Goal: Task Accomplishment & Management: Complete application form

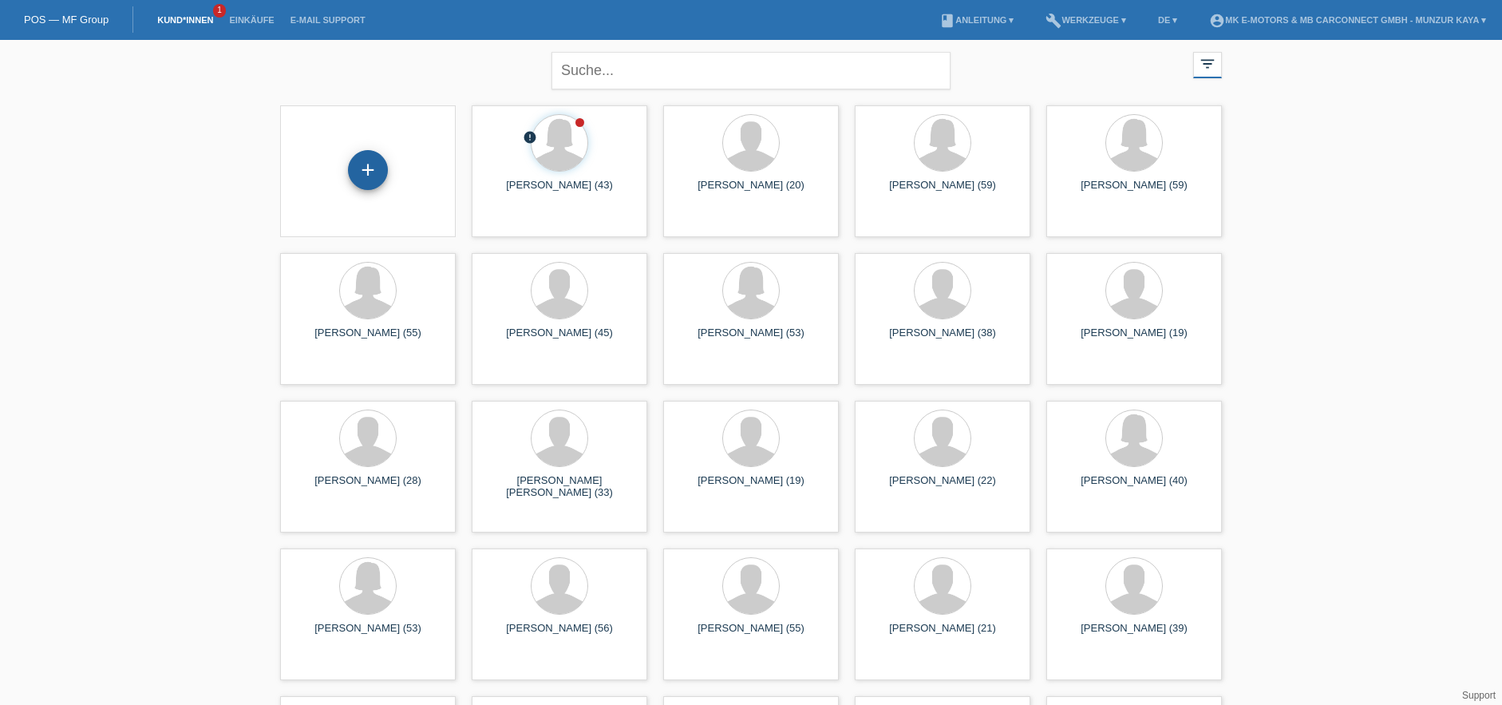
click at [377, 168] on div "+" at bounding box center [368, 170] width 40 height 40
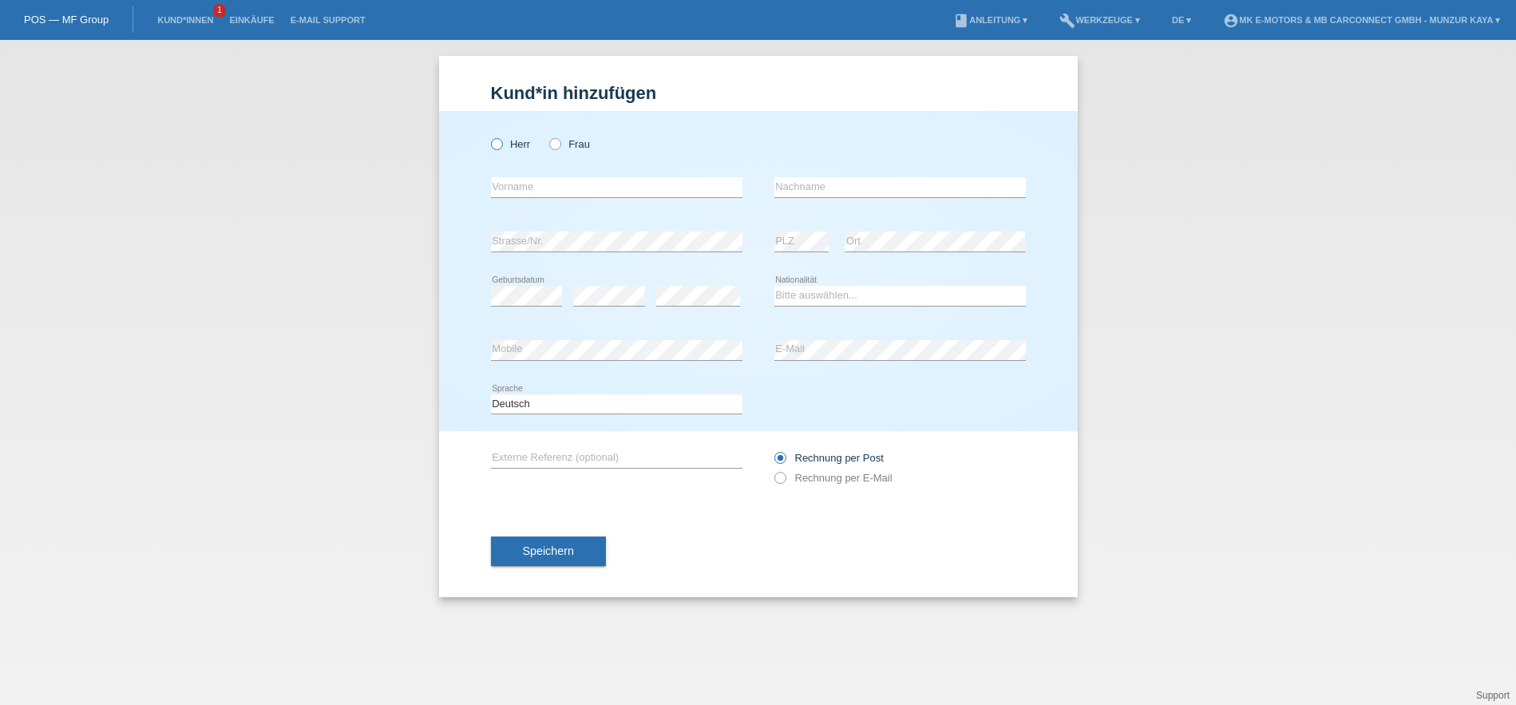
click at [488, 136] on icon at bounding box center [488, 136] width 0 height 0
click at [496, 140] on input "Herr" at bounding box center [496, 143] width 10 height 10
radio input "true"
click at [527, 181] on input "text" at bounding box center [616, 187] width 251 height 20
type input "[PERSON_NAME]"
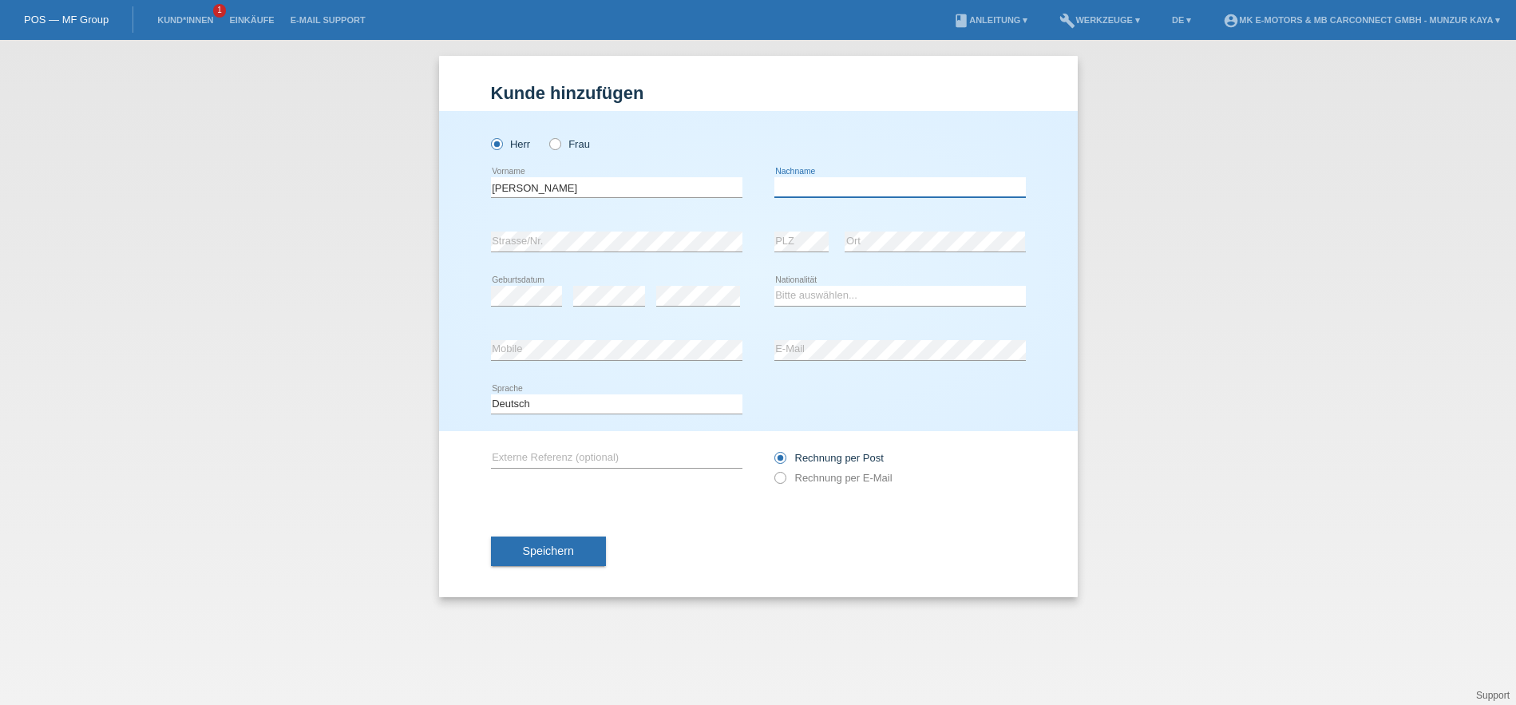
click at [814, 190] on input "text" at bounding box center [899, 187] width 251 height 20
type input "Sikandary"
click at [662, 226] on div "error Strasse/Nr." at bounding box center [616, 242] width 251 height 54
select select "AF"
click option "Afghanistan" at bounding box center [0, 0] width 0 height 0
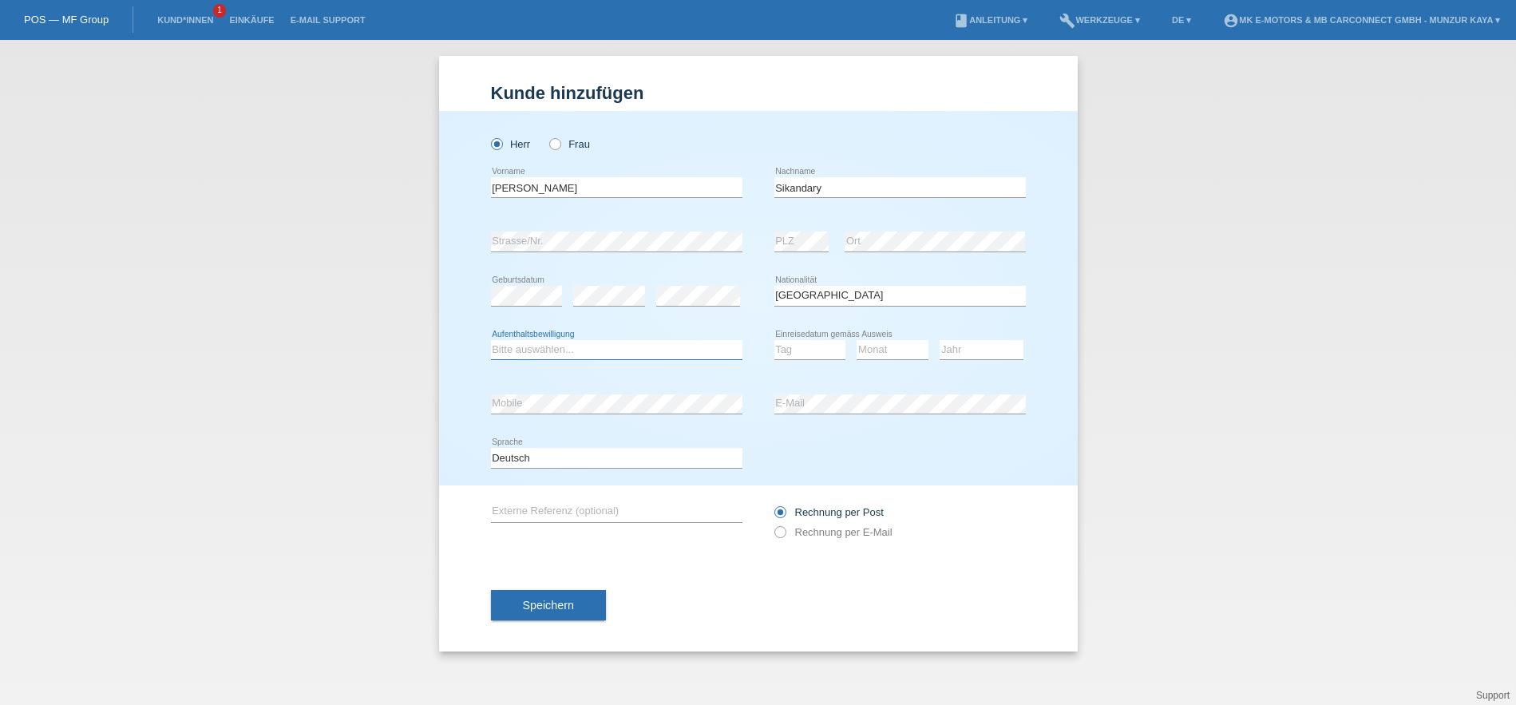
click at [491, 340] on select "Bitte auswählen... C B B - Flüchtlingsstatus Andere" at bounding box center [616, 349] width 251 height 19
select select "B"
click option "B" at bounding box center [0, 0] width 0 height 0
click at [774, 340] on select "Tag 01 02 03 04 05 06 07 08 09 10 11" at bounding box center [810, 349] width 72 height 19
select select "25"
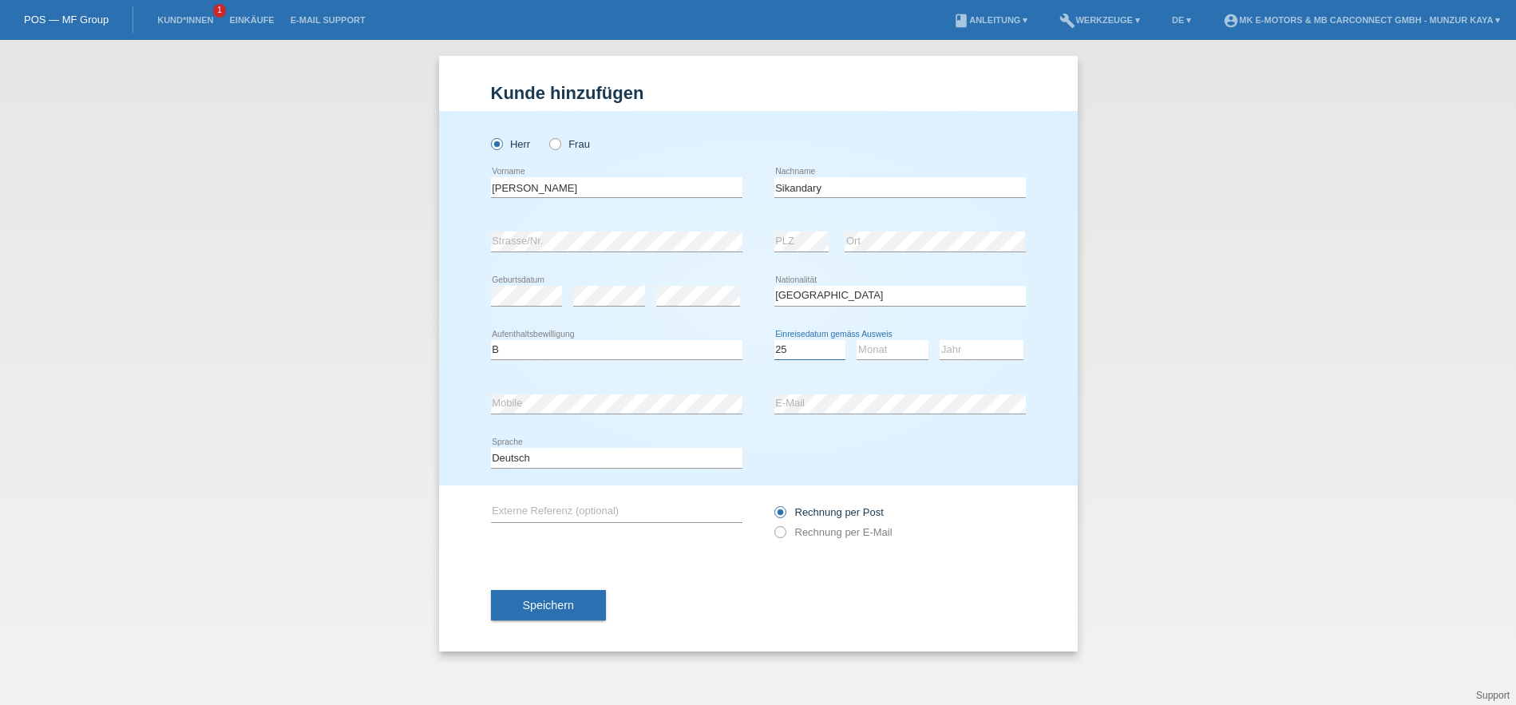
click option "25" at bounding box center [0, 0] width 0 height 0
select select "11"
click option "11" at bounding box center [0, 0] width 0 height 0
select select "2015"
click option "2015" at bounding box center [0, 0] width 0 height 0
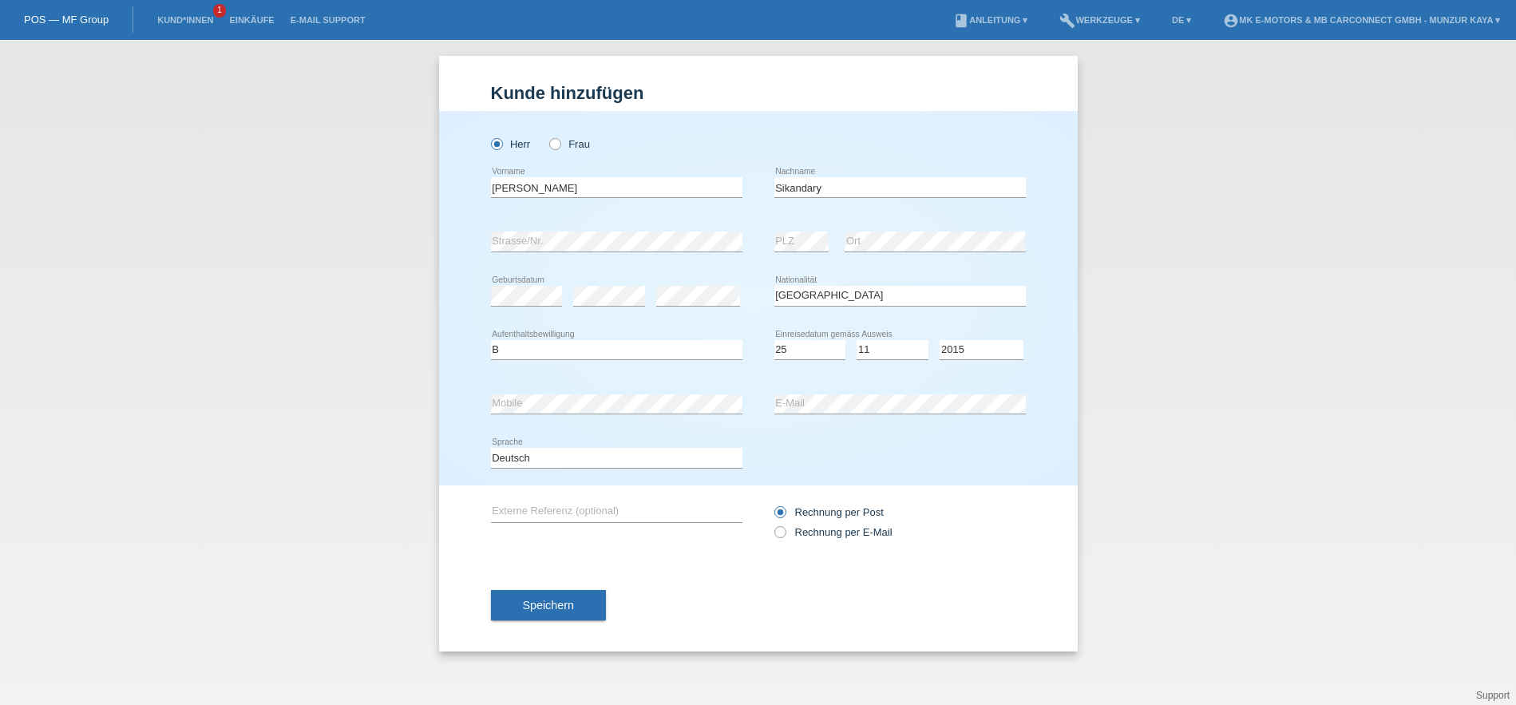
click at [948, 457] on div "Deutsch Français Italiano English error Sprache" at bounding box center [758, 458] width 535 height 54
click at [771, 524] on icon at bounding box center [771, 524] width 0 height 0
click at [782, 532] on input "Rechnung per E-Mail" at bounding box center [779, 536] width 10 height 20
radio input "true"
click at [538, 611] on span "Speichern" at bounding box center [548, 605] width 51 height 13
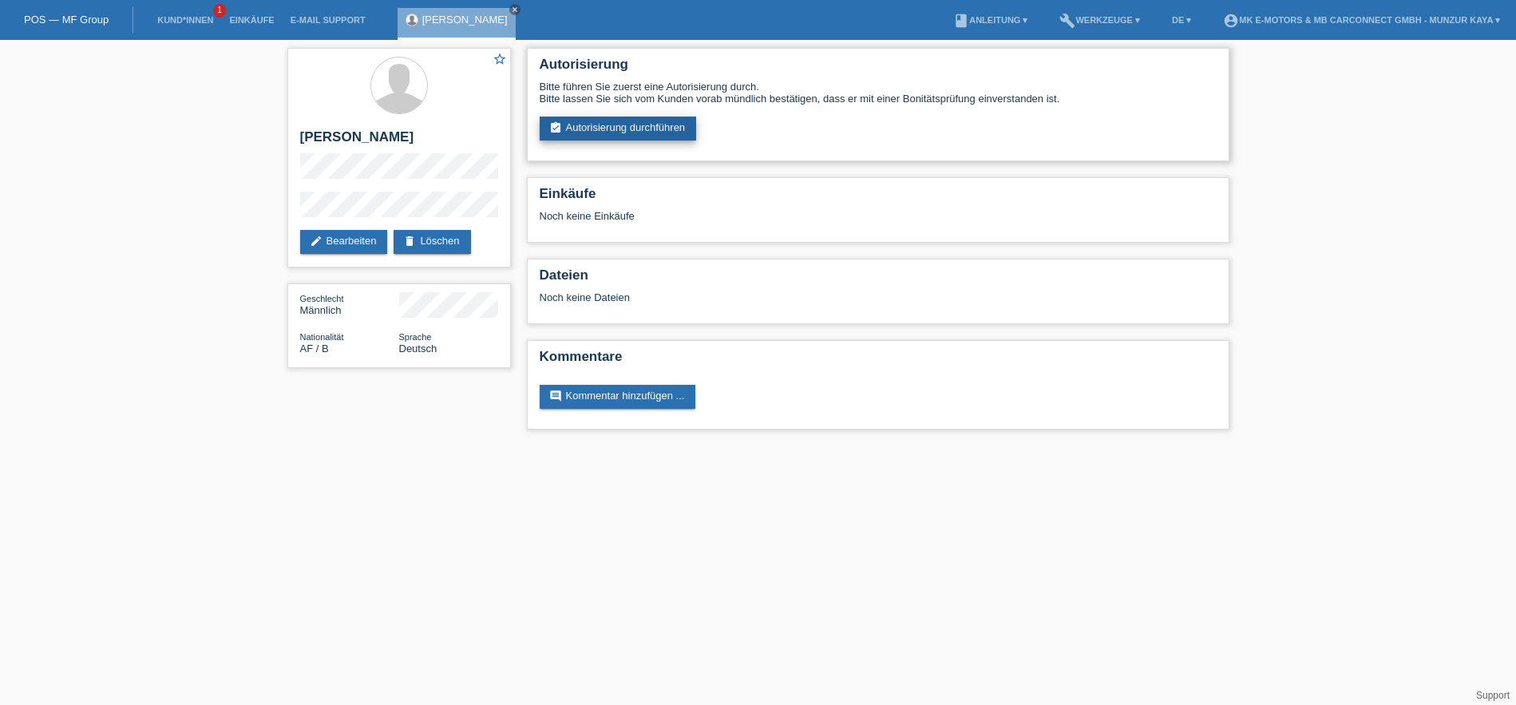
click at [647, 133] on link "assignment_turned_in Autorisierung durchführen" at bounding box center [618, 129] width 157 height 24
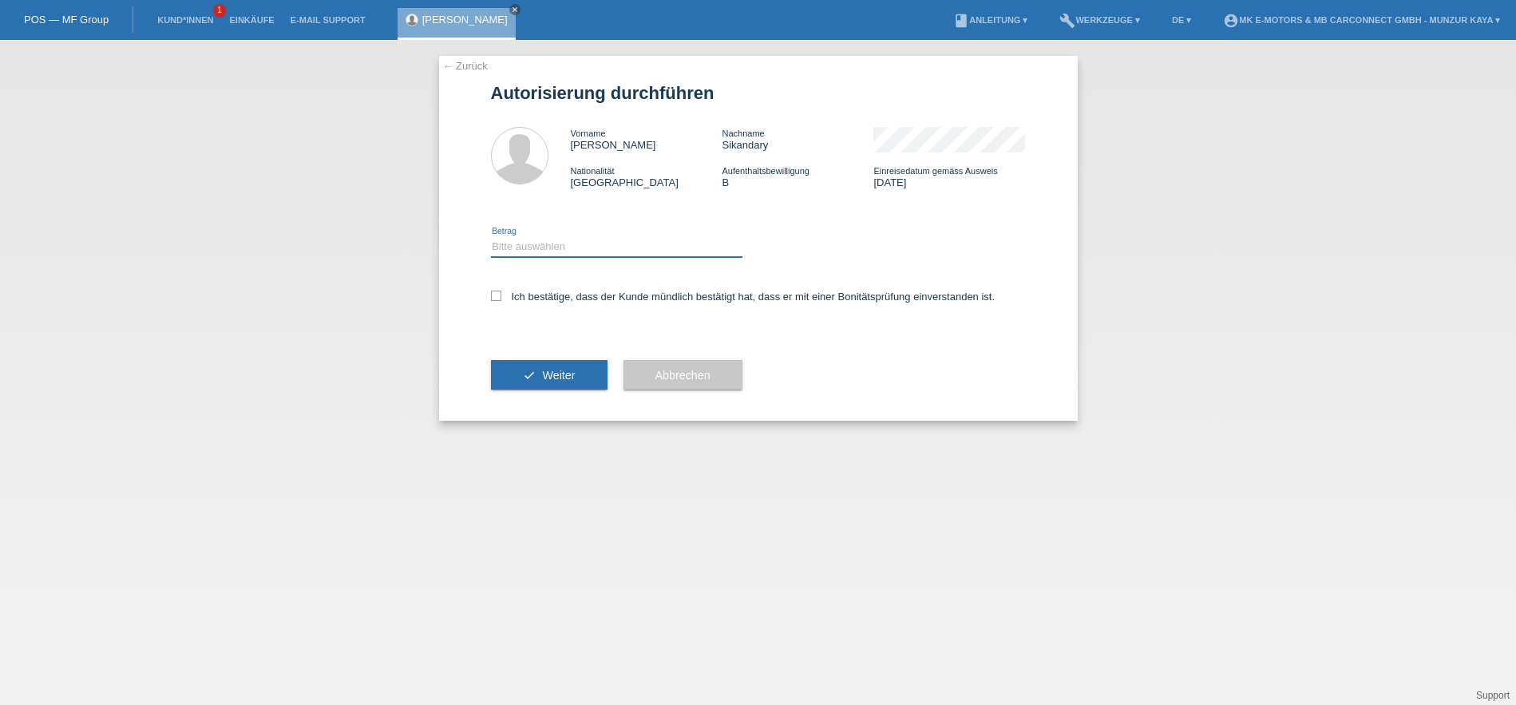
click at [491, 237] on select "Bitte auswählen CHF 1.00 - CHF 499.00 CHF 500.00 - CHF 1'999.00 CHF 2'000.00 - …" at bounding box center [616, 246] width 251 height 19
select select "3"
click option "CHF 2'000.00 - CHF 15'000.00" at bounding box center [0, 0] width 0 height 0
click at [493, 295] on icon at bounding box center [496, 296] width 10 height 10
click at [493, 295] on input "Ich bestätige, dass der Kunde mündlich bestätigt hat, dass er mit einer Bonität…" at bounding box center [496, 296] width 10 height 10
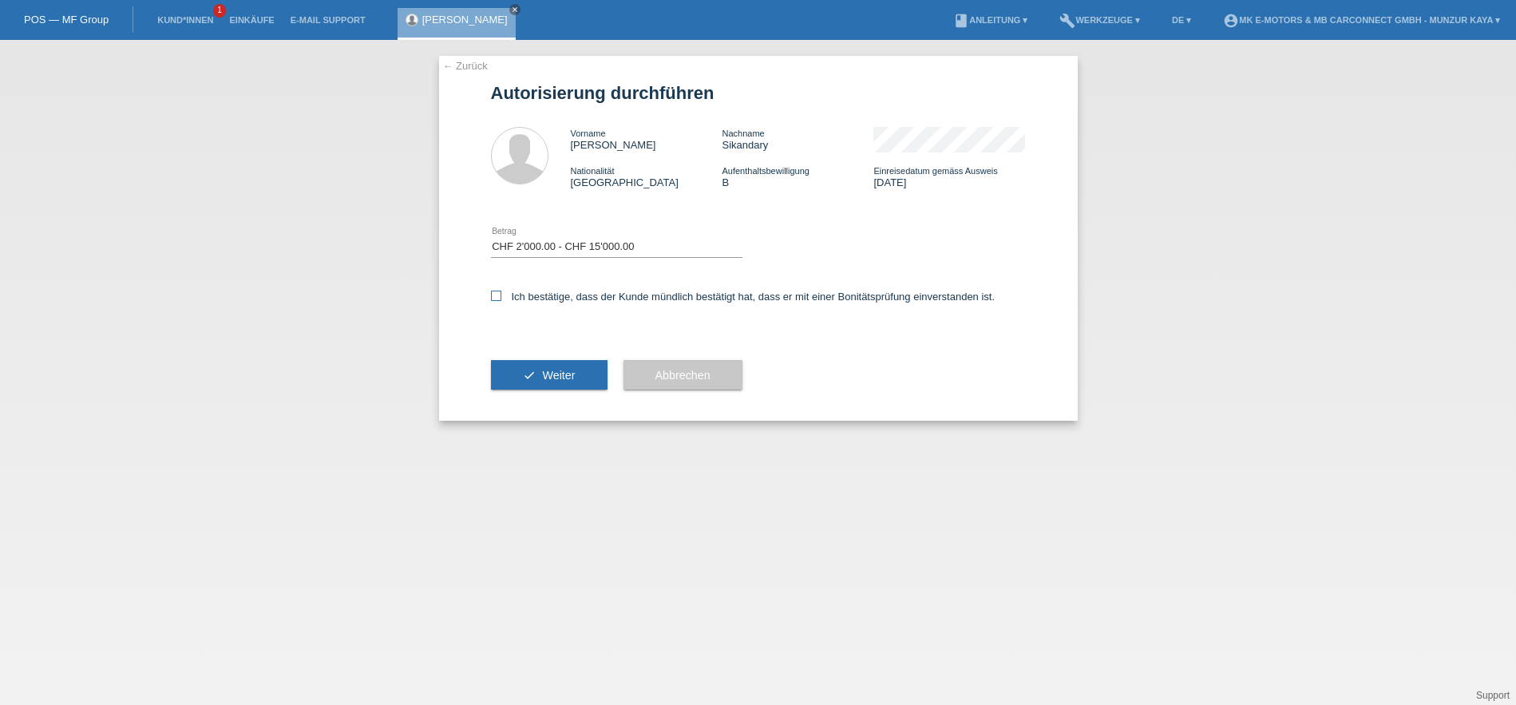
checkbox input "true"
click at [585, 374] on button "check Weiter" at bounding box center [549, 375] width 117 height 30
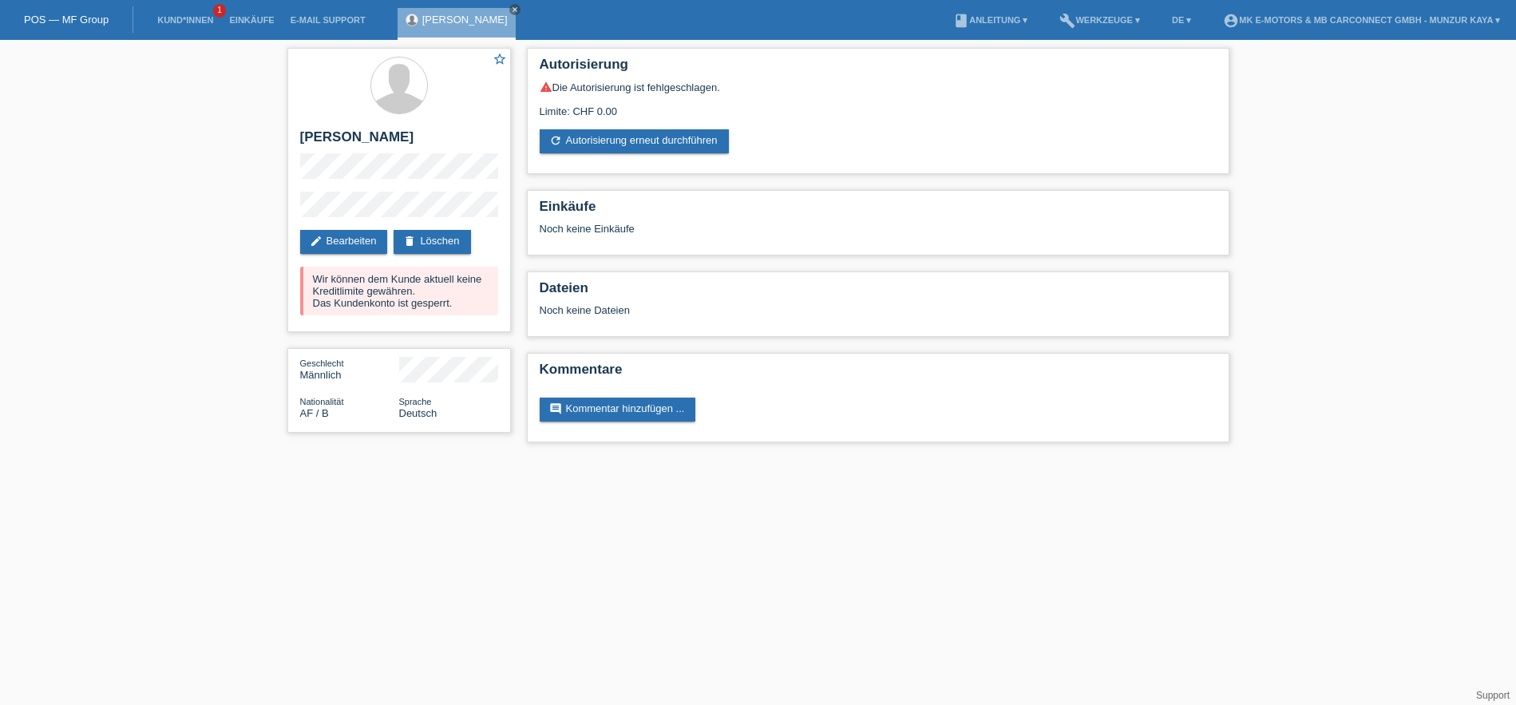
click at [382, 458] on html "POS — MF Group Kund*innen 1 Einkäufe E-Mail Support Habibullah Sikandary close" at bounding box center [758, 229] width 1516 height 458
click at [426, 458] on html "POS — MF Group Kund*innen 1 Einkäufe E-Mail Support Habibullah Sikandary close" at bounding box center [758, 229] width 1516 height 458
click at [462, 458] on html "POS — MF Group Kund*innen 1 Einkäufe E-Mail Support Habibullah Sikandary close" at bounding box center [758, 229] width 1516 height 458
click at [465, 458] on html "POS — MF Group Kund*innen 1 Einkäufe E-Mail Support Habibullah Sikandary close" at bounding box center [758, 229] width 1516 height 458
click at [384, 458] on html "POS — MF Group Kund*innen 1 Einkäufe E-Mail Support Habibullah Sikandary close" at bounding box center [758, 229] width 1516 height 458
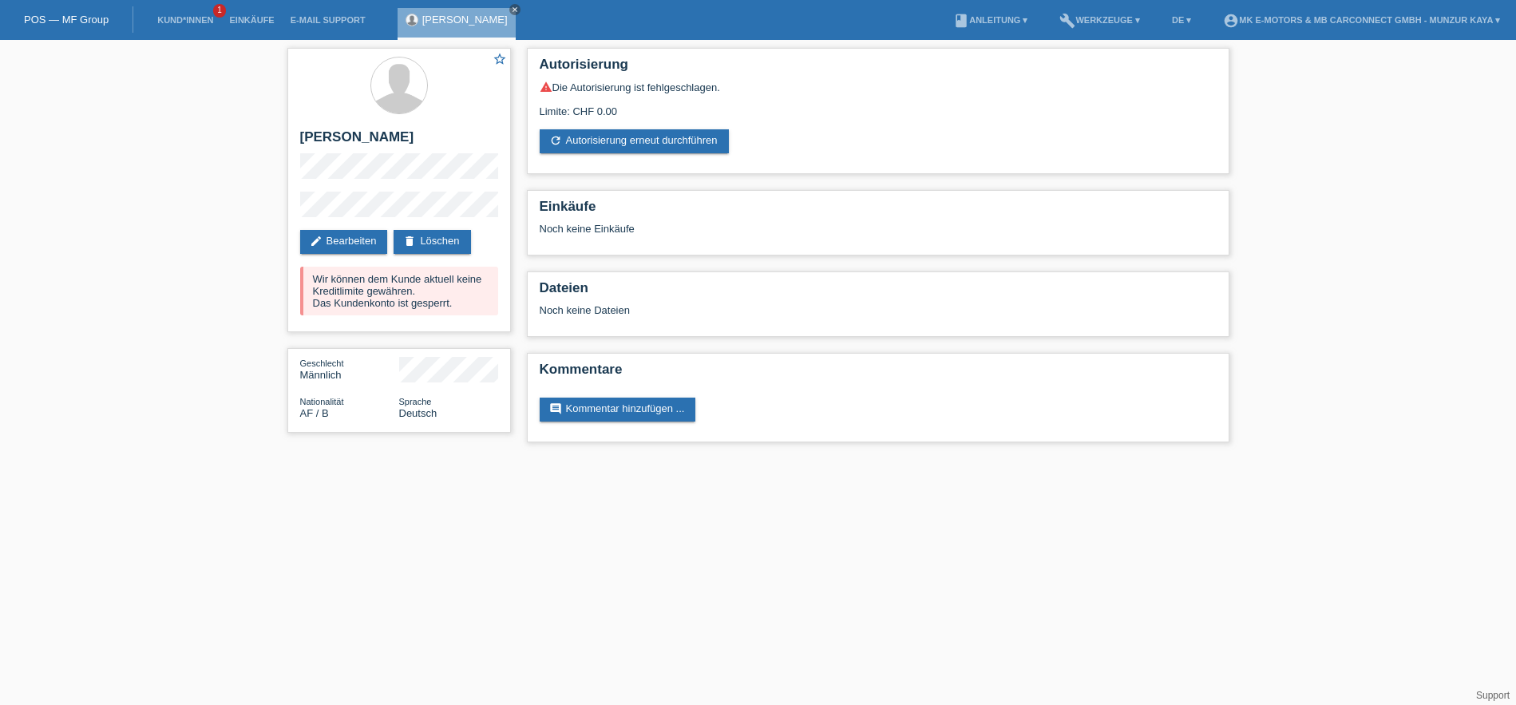
click at [397, 458] on html "POS — MF Group Kund*innen 1 Einkäufe E-Mail Support Habibullah Sikandary close" at bounding box center [758, 229] width 1516 height 458
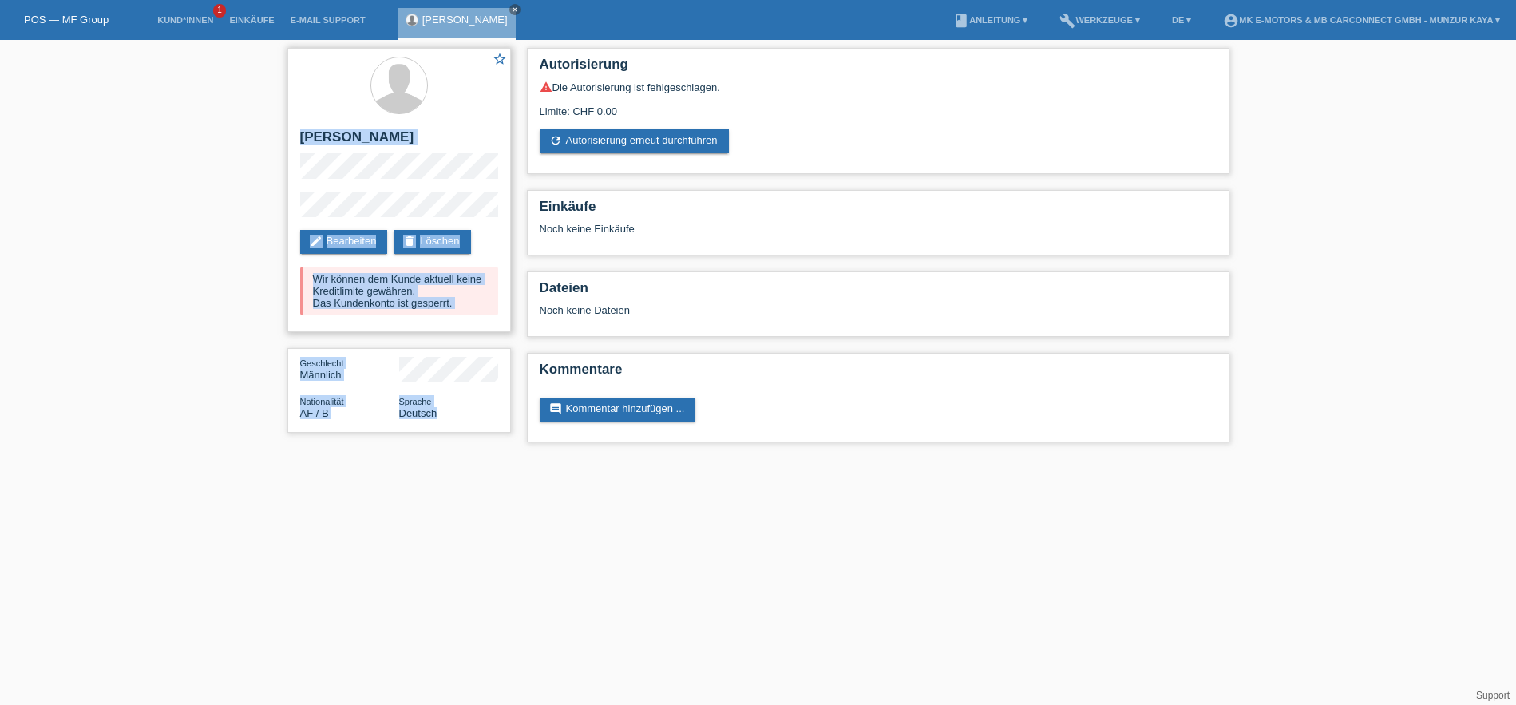
drag, startPoint x: 303, startPoint y: 132, endPoint x: 477, endPoint y: 420, distance: 336.6
click at [477, 332] on div "star_border Habibullah Sikandary edit Bearbeiten delete Löschen Wir können dem …" at bounding box center [398, 190] width 223 height 284
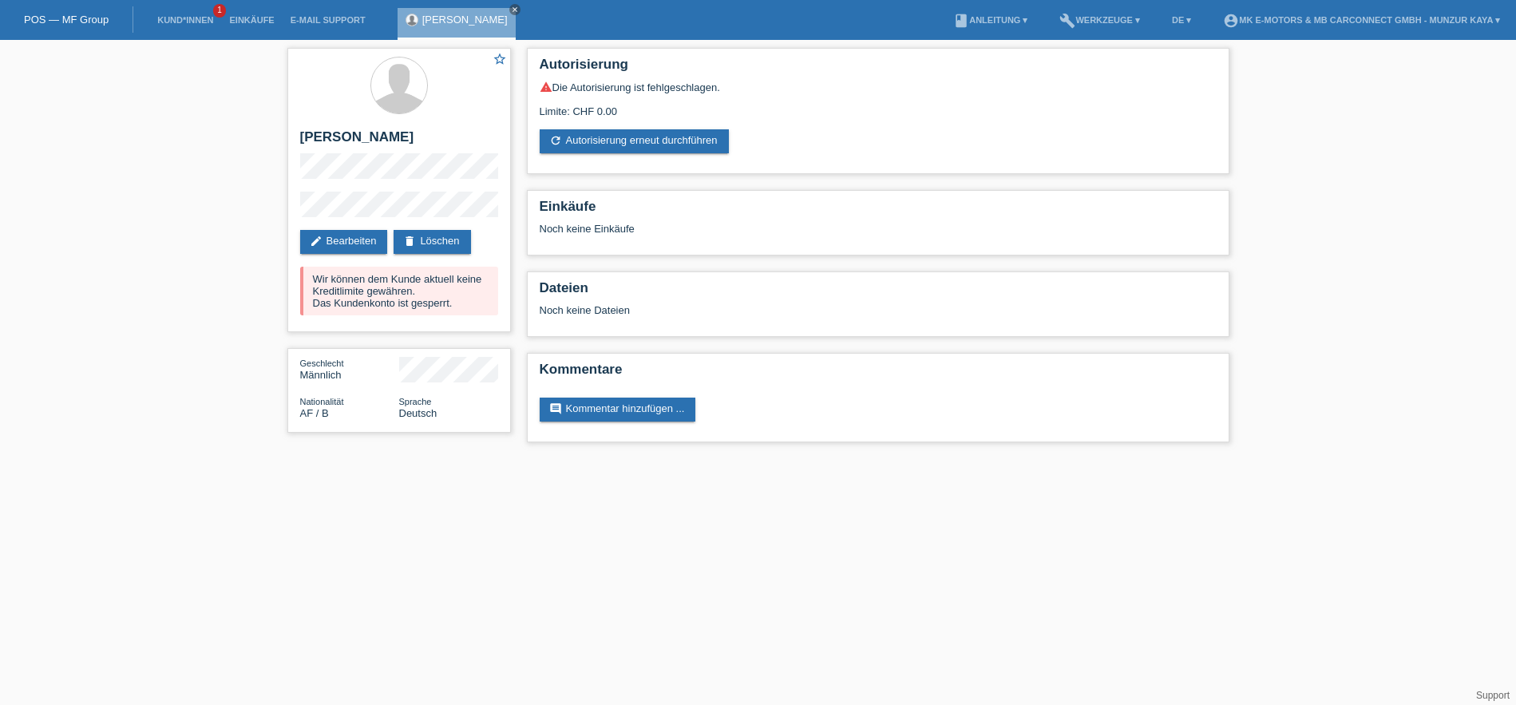
click at [455, 458] on html "POS — MF Group Kund*innen 1 Einkäufe E-Mail Support Habibullah Sikandary close" at bounding box center [758, 229] width 1516 height 458
click at [419, 206] on div "star_border Habibullah Sikandary edit Bearbeiten delete Löschen Wir können dem …" at bounding box center [398, 190] width 223 height 284
copy div "[PERSON_NAME]"
drag, startPoint x: 299, startPoint y: 134, endPoint x: 461, endPoint y: 406, distance: 316.4
click at [461, 406] on div "Geschlecht Männlich Nationalität AF / B Sprache Deutsch" at bounding box center [398, 390] width 223 height 85
